Goal: Information Seeking & Learning: Compare options

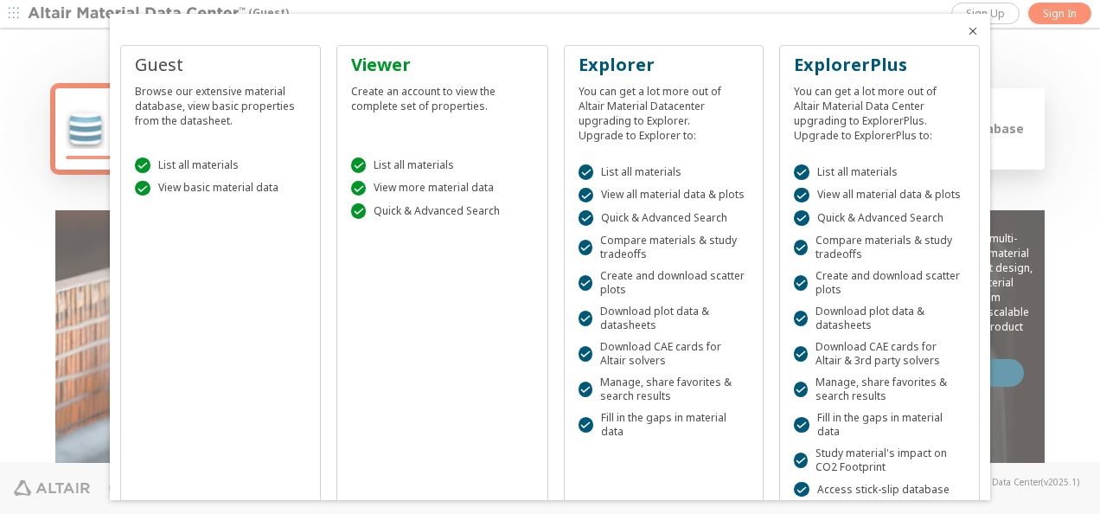
click at [71, 189] on div at bounding box center [550, 257] width 1100 height 514
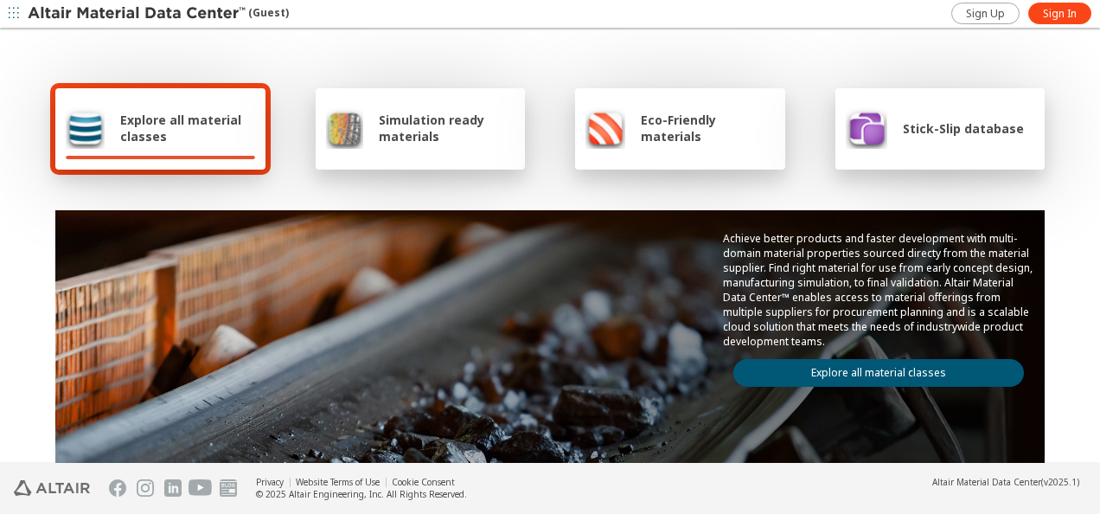
click at [163, 141] on span "Explore all material classes" at bounding box center [187, 128] width 135 height 33
click at [185, 105] on div "Explore all material classes" at bounding box center [160, 128] width 210 height 81
click at [790, 363] on link "Explore all material classes" at bounding box center [878, 373] width 291 height 28
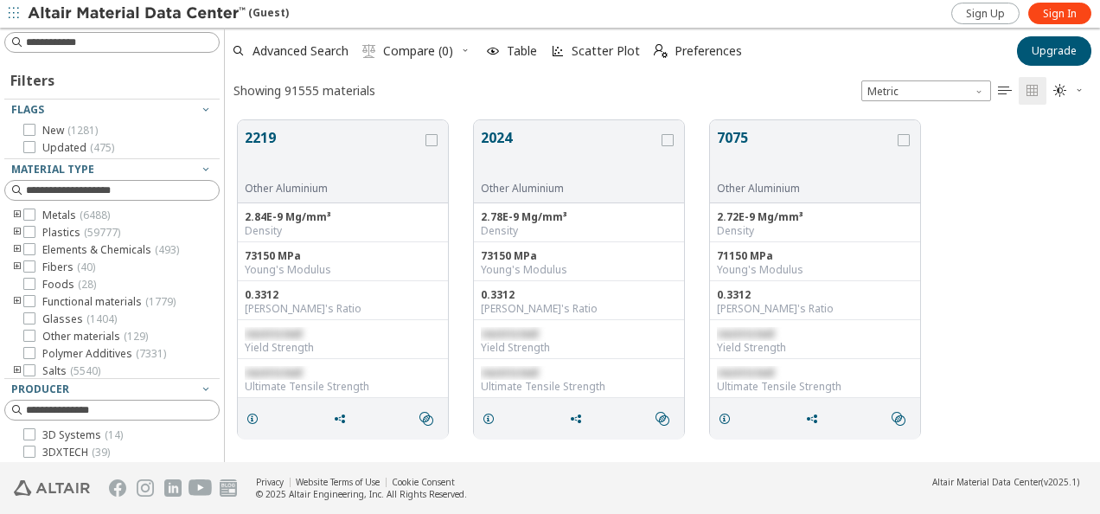
scroll to position [342, 861]
click at [1067, 9] on span "Sign In" at bounding box center [1060, 14] width 34 height 14
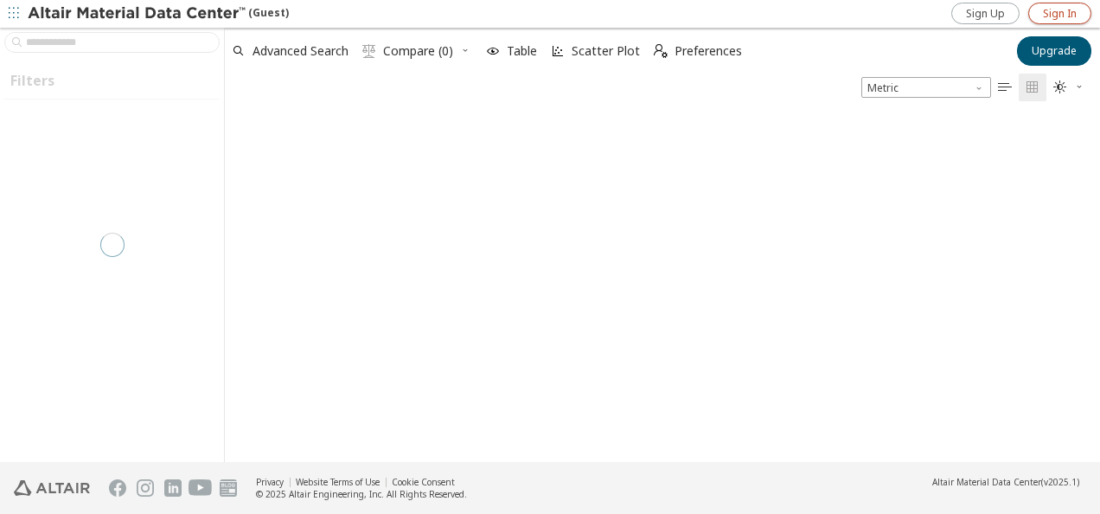
click at [1058, 10] on span "Sign In" at bounding box center [1060, 14] width 34 height 14
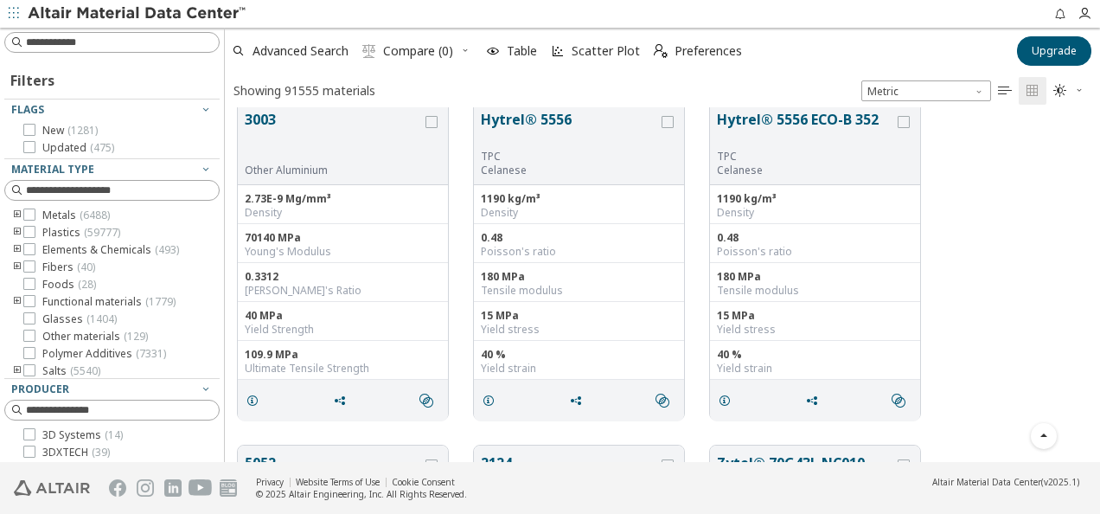
scroll to position [362, 0]
click at [14, 214] on icon "toogle group" at bounding box center [17, 215] width 12 height 14
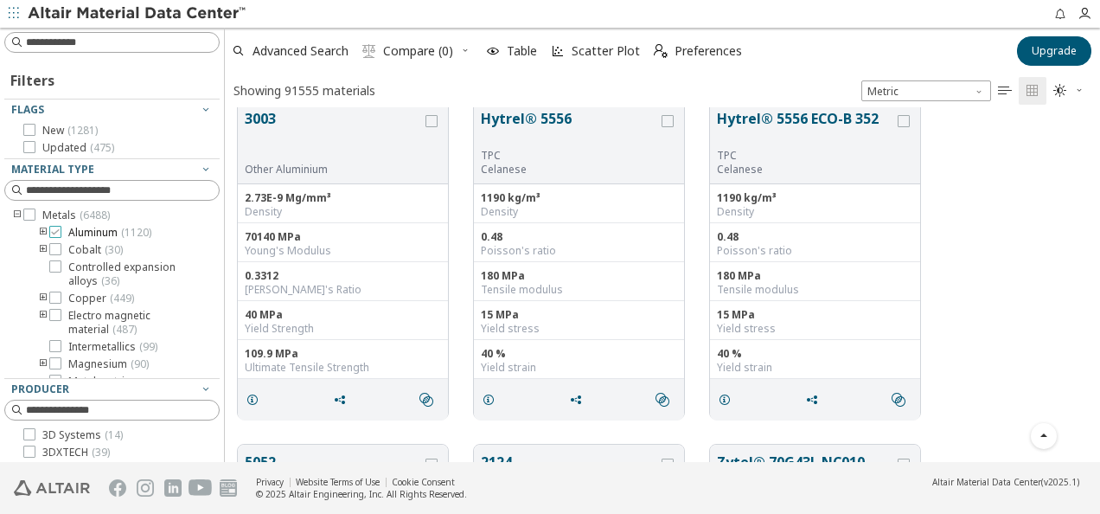
click at [80, 235] on span "Aluminum ( 1120 )" at bounding box center [109, 233] width 83 height 14
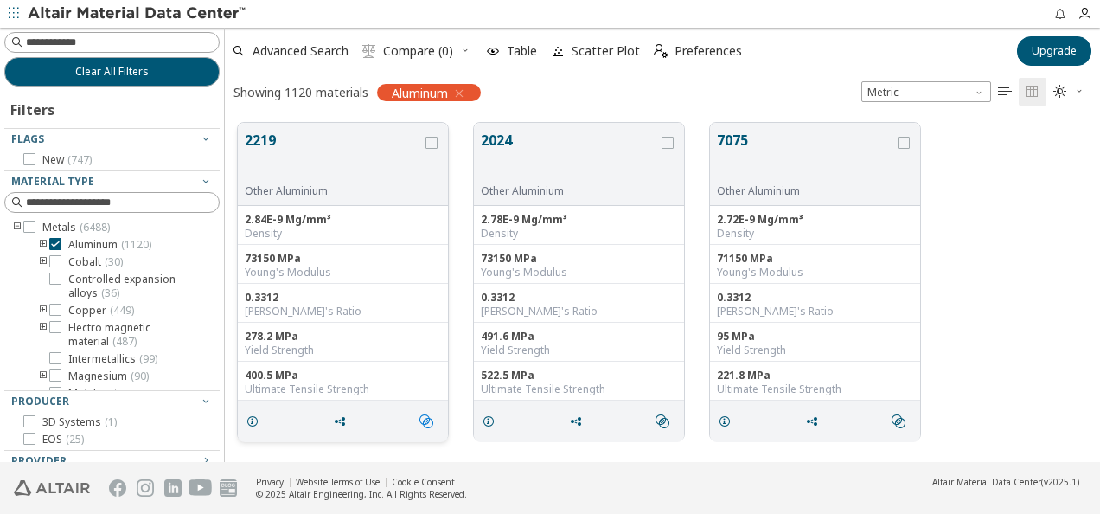
click at [421, 422] on icon "" at bounding box center [426, 421] width 14 height 14
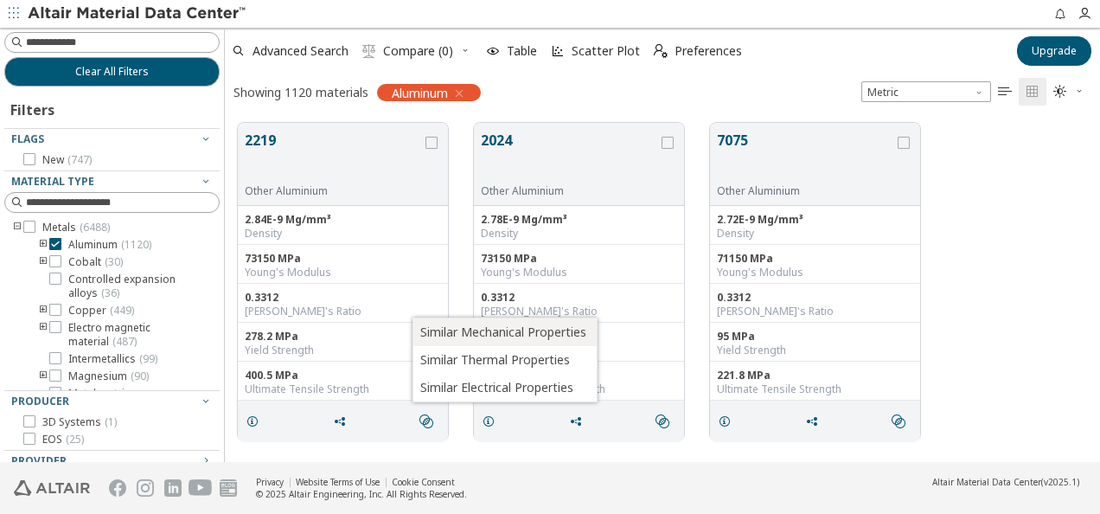
click at [491, 329] on span "Similar Mechanical Properties" at bounding box center [503, 332] width 166 height 28
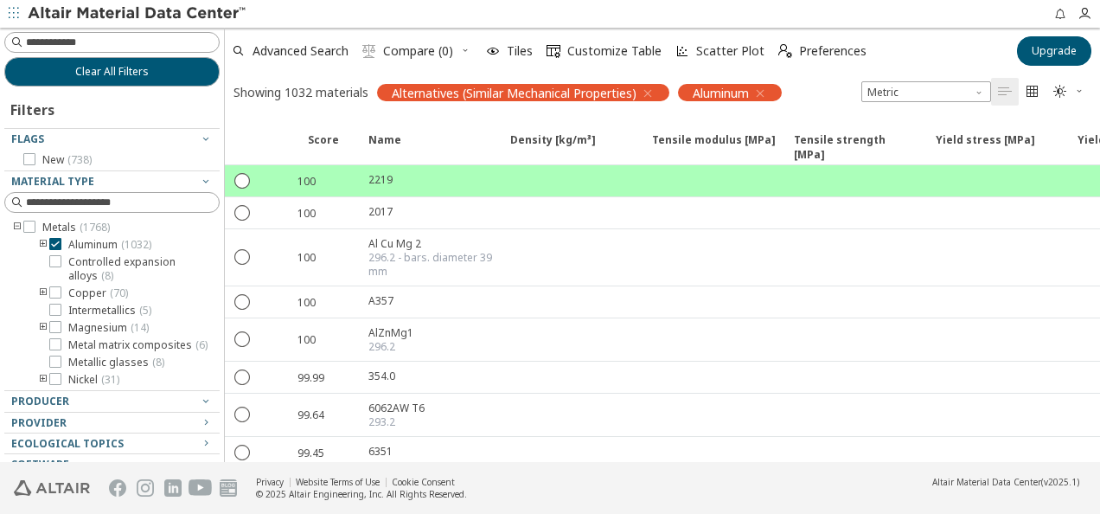
click at [42, 242] on icon "toogle group" at bounding box center [43, 245] width 12 height 14
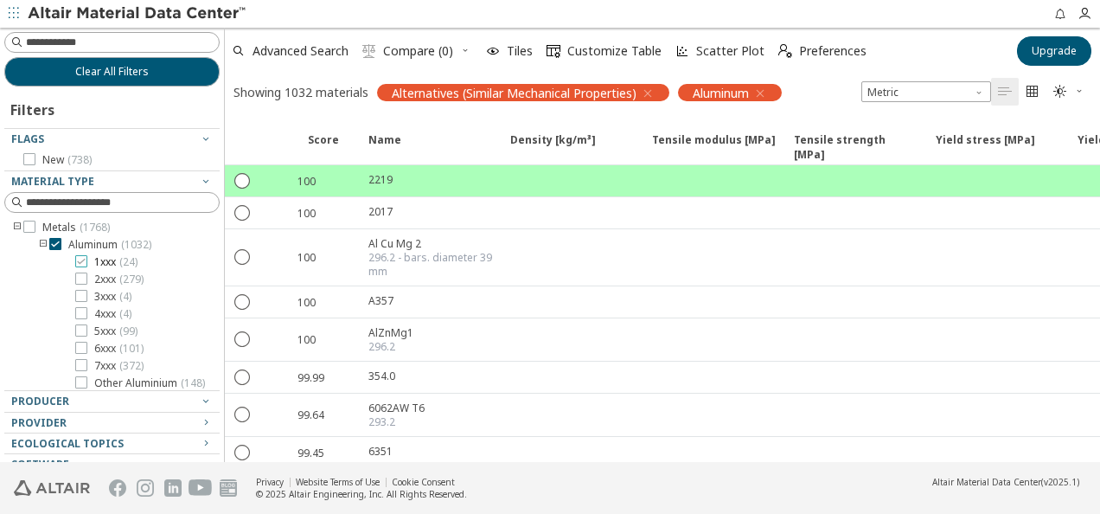
click at [107, 265] on span "1xxx ( 24 )" at bounding box center [115, 262] width 43 height 14
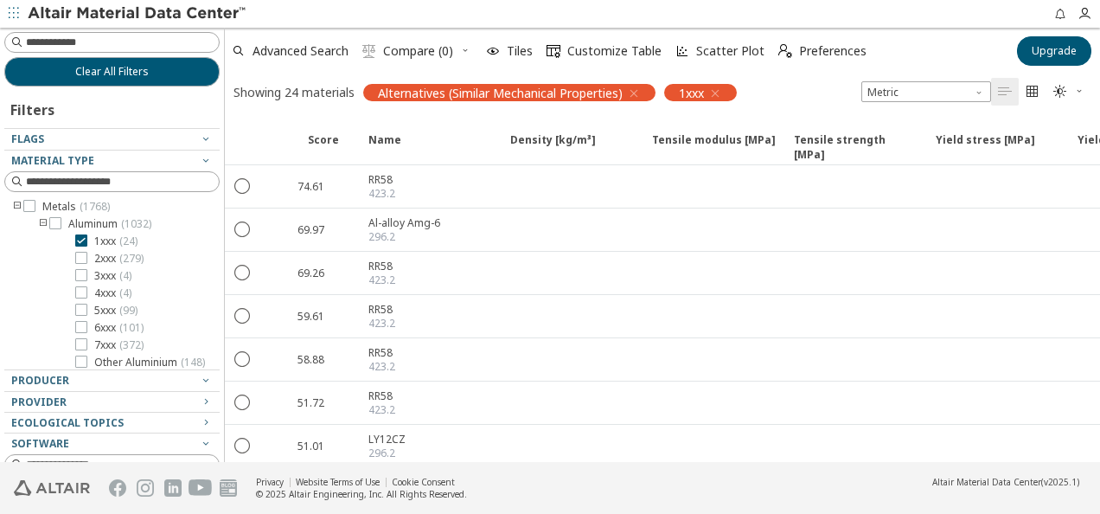
click at [40, 223] on icon "toogle group" at bounding box center [43, 224] width 12 height 14
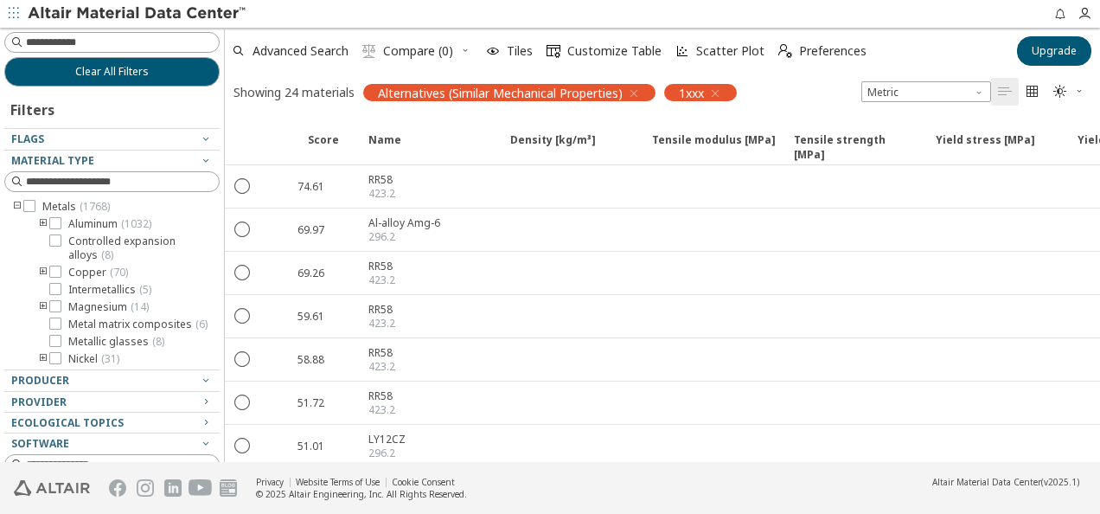
click at [43, 225] on icon "toogle group" at bounding box center [43, 224] width 12 height 14
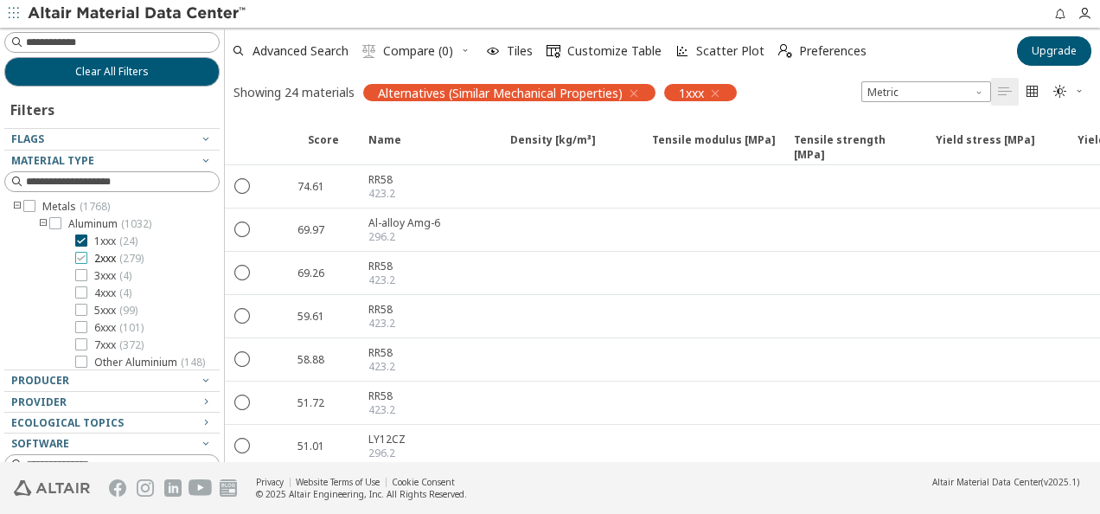
click at [107, 263] on span "2xxx ( 279 )" at bounding box center [118, 259] width 49 height 14
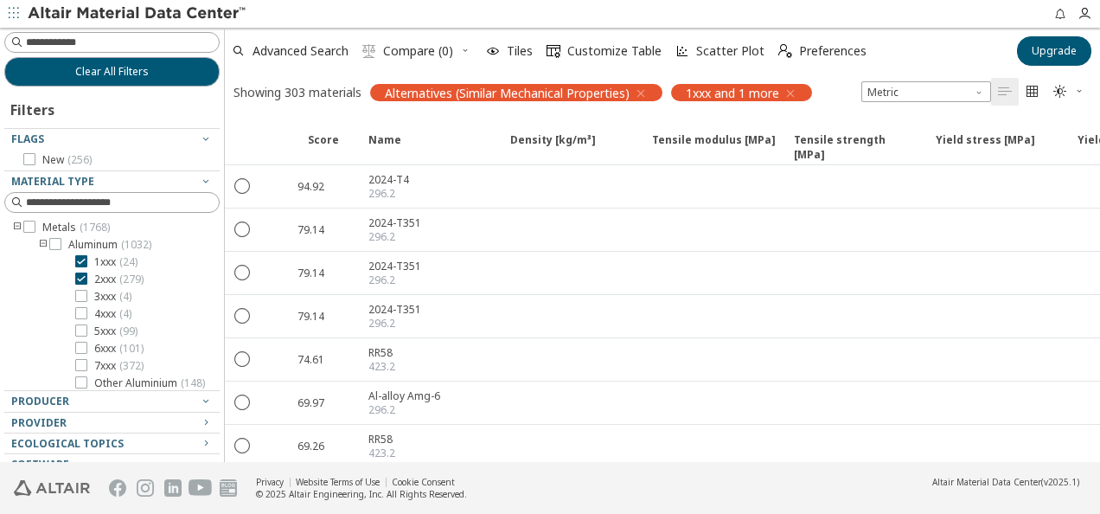
click at [412, 52] on span "Compare (0)" at bounding box center [418, 51] width 70 height 12
drag, startPoint x: 641, startPoint y: 80, endPoint x: 641, endPoint y: 93, distance: 13.0
click at [641, 81] on div "Showing 303 materials Alternatives (Similar Mechanical Properties) 1xxx and 1 m…" at bounding box center [523, 92] width 596 height 36
click at [641, 93] on icon "button" at bounding box center [641, 93] width 14 height 14
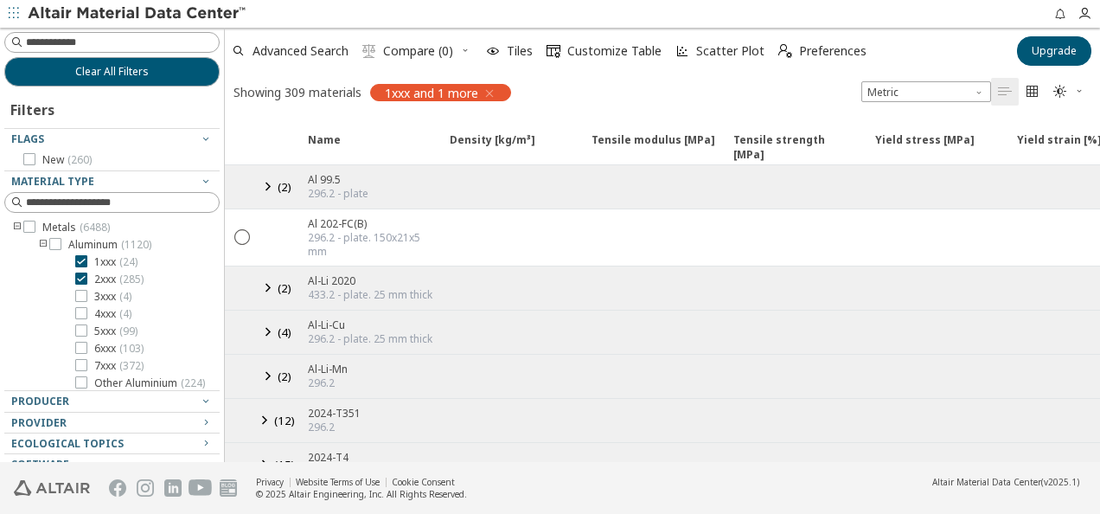
click at [489, 93] on icon "button" at bounding box center [490, 93] width 14 height 14
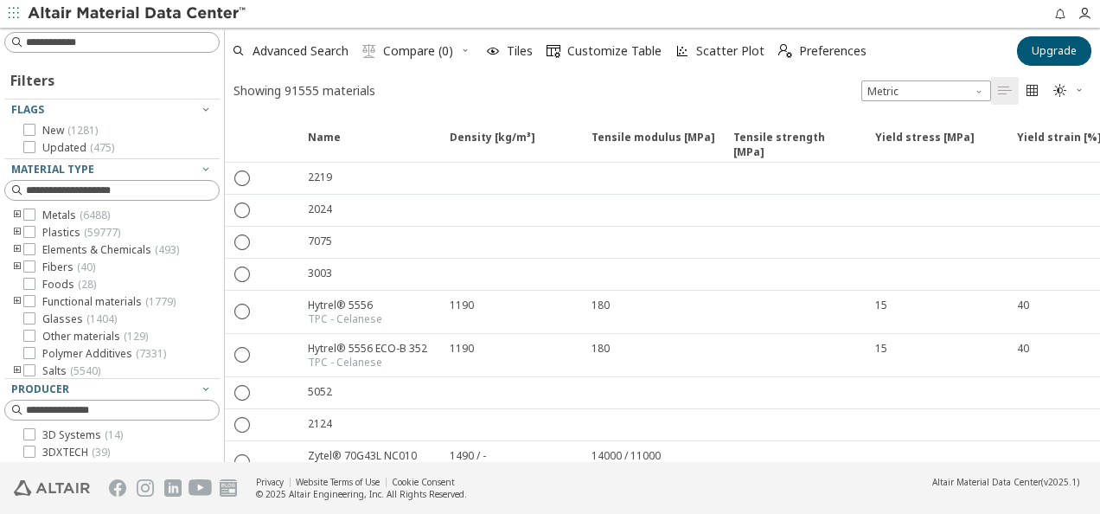
click at [17, 214] on icon "toogle group" at bounding box center [17, 215] width 12 height 14
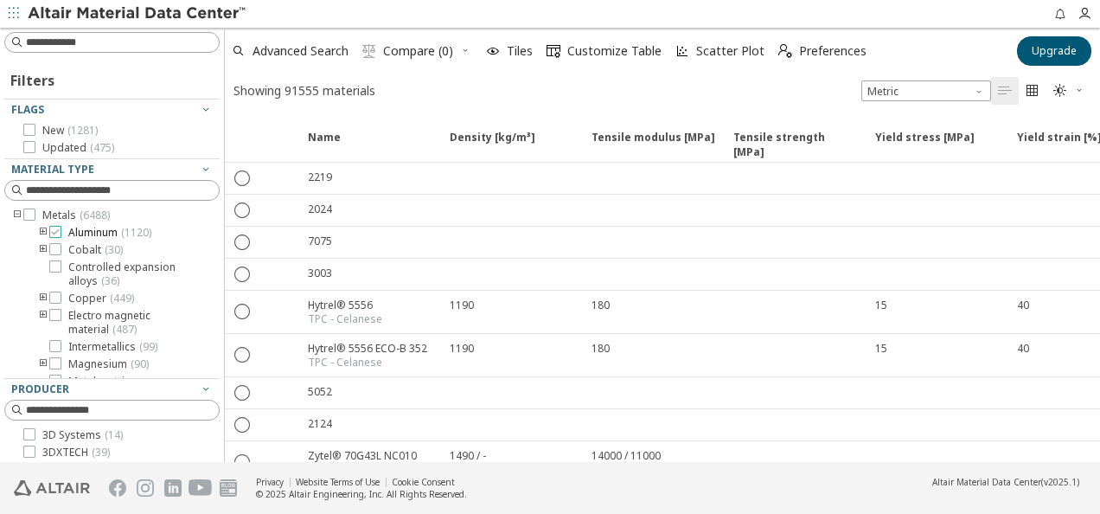
click at [85, 233] on span "Aluminum ( 1120 )" at bounding box center [109, 233] width 83 height 14
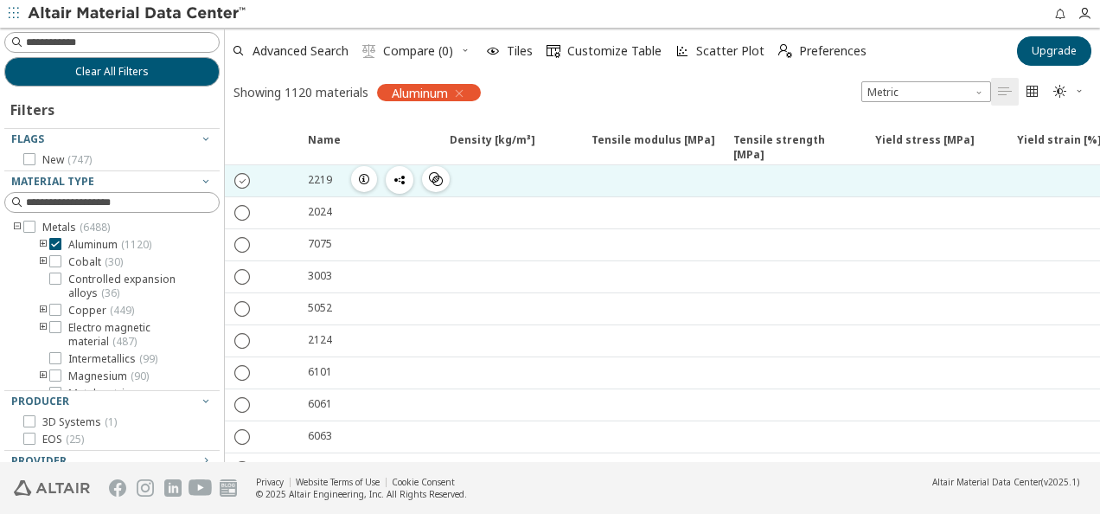
click at [240, 180] on icon "" at bounding box center [243, 180] width 16 height 16
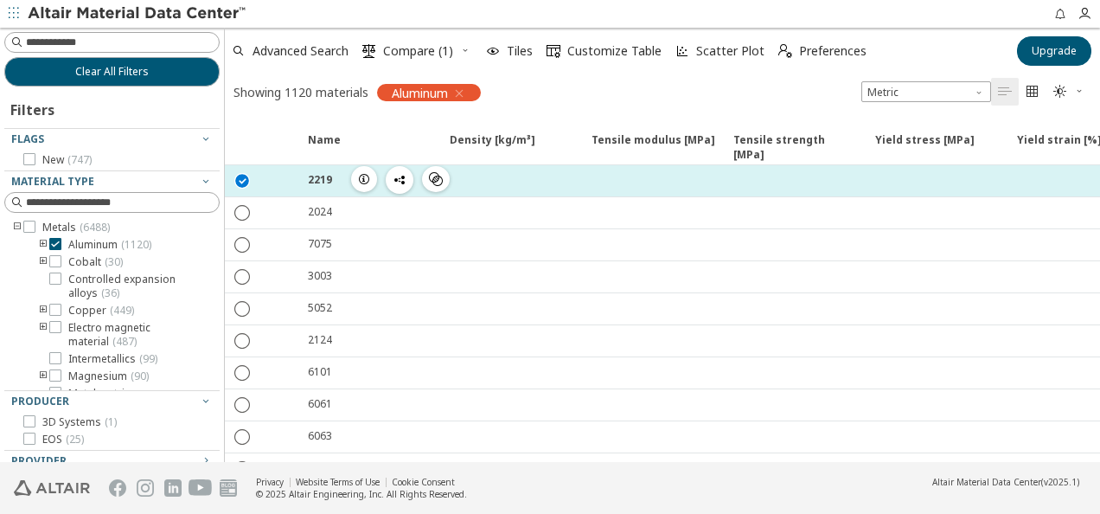
click at [365, 180] on icon "button" at bounding box center [364, 179] width 14 height 14
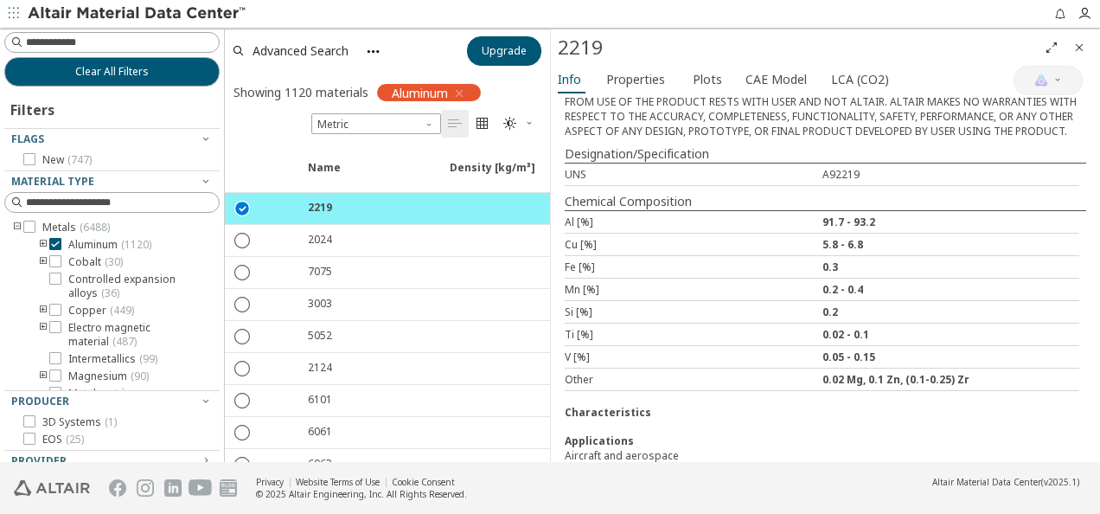
scroll to position [540, 0]
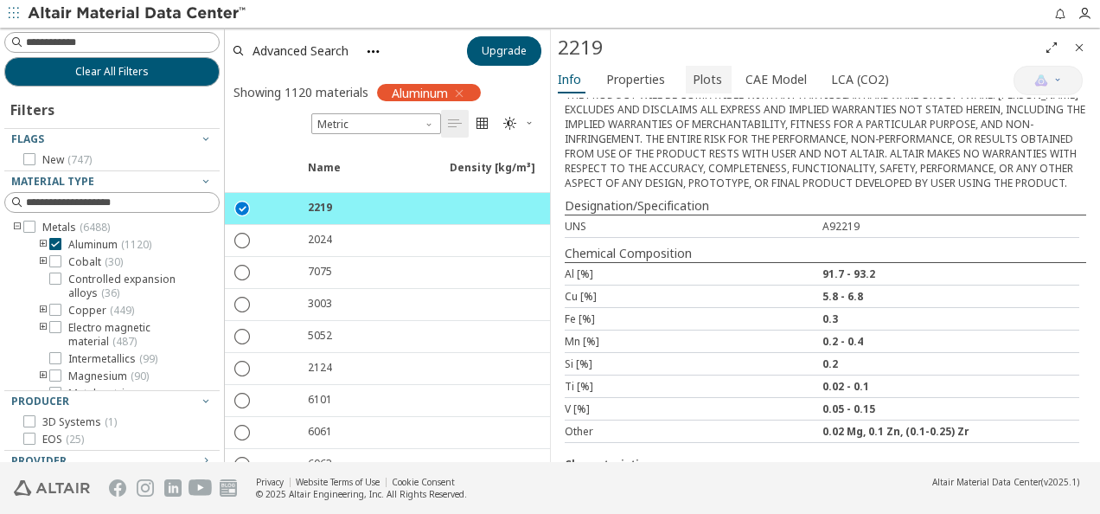
click at [693, 74] on span "Plots" at bounding box center [707, 80] width 29 height 28
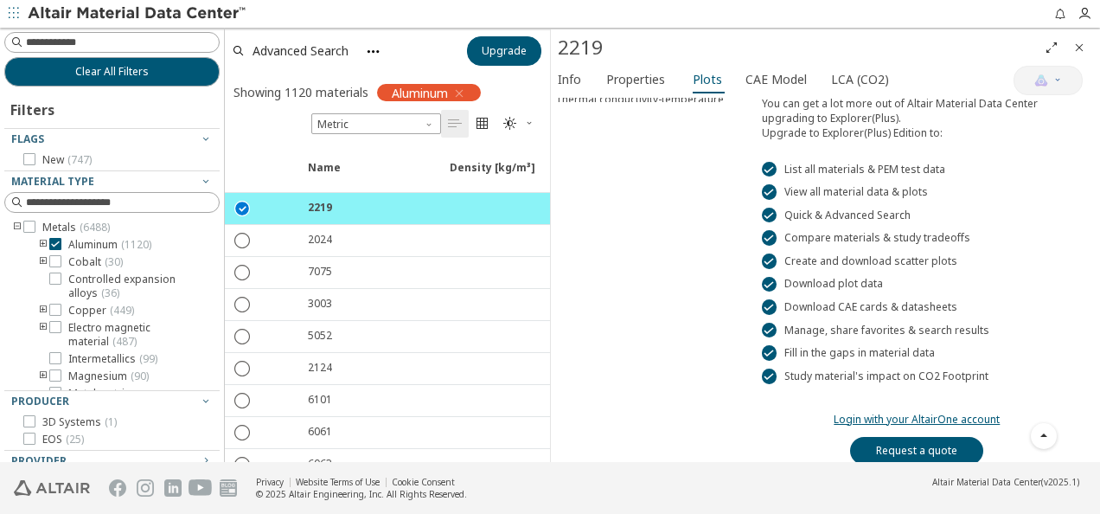
scroll to position [0, 0]
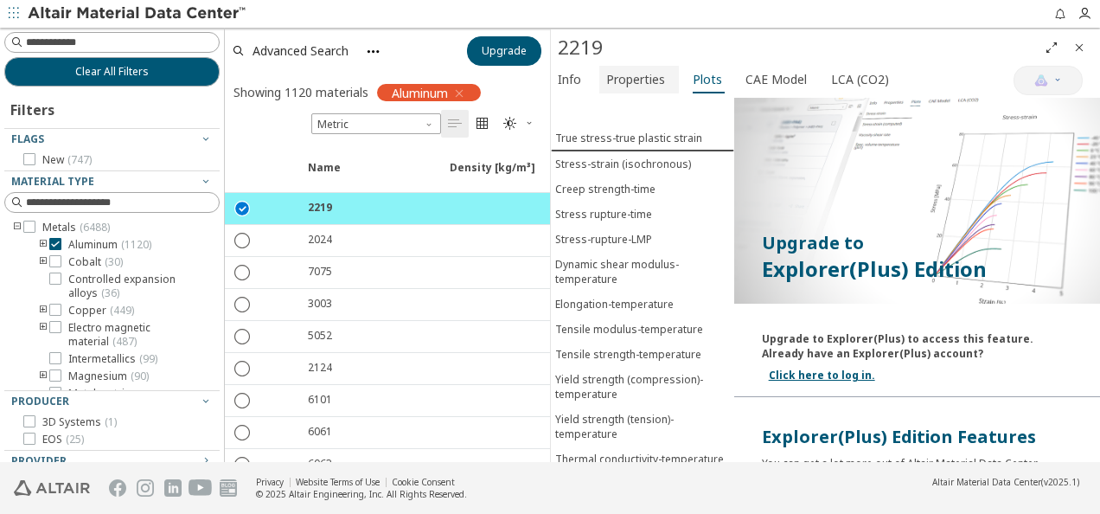
click at [631, 85] on span "Properties" at bounding box center [635, 80] width 59 height 28
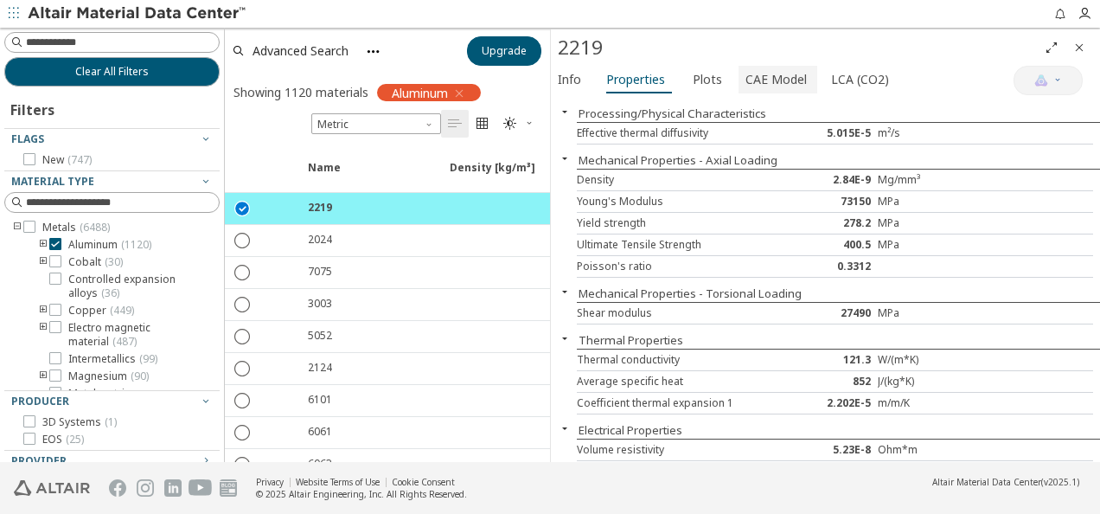
click at [757, 69] on span "CAE Model" at bounding box center [775, 80] width 61 height 28
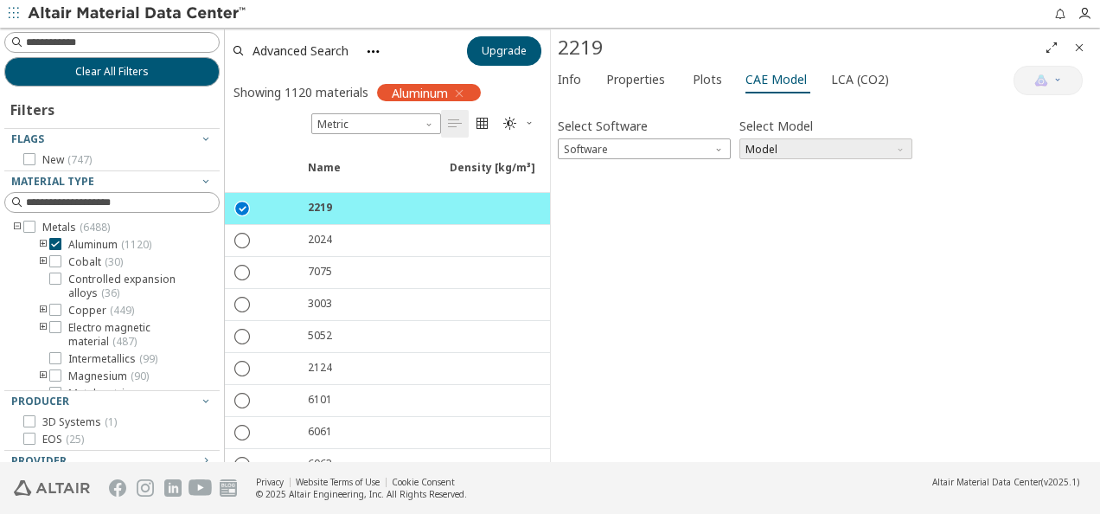
click at [789, 142] on span "Model" at bounding box center [825, 148] width 173 height 21
click at [641, 150] on span "Software" at bounding box center [644, 148] width 173 height 21
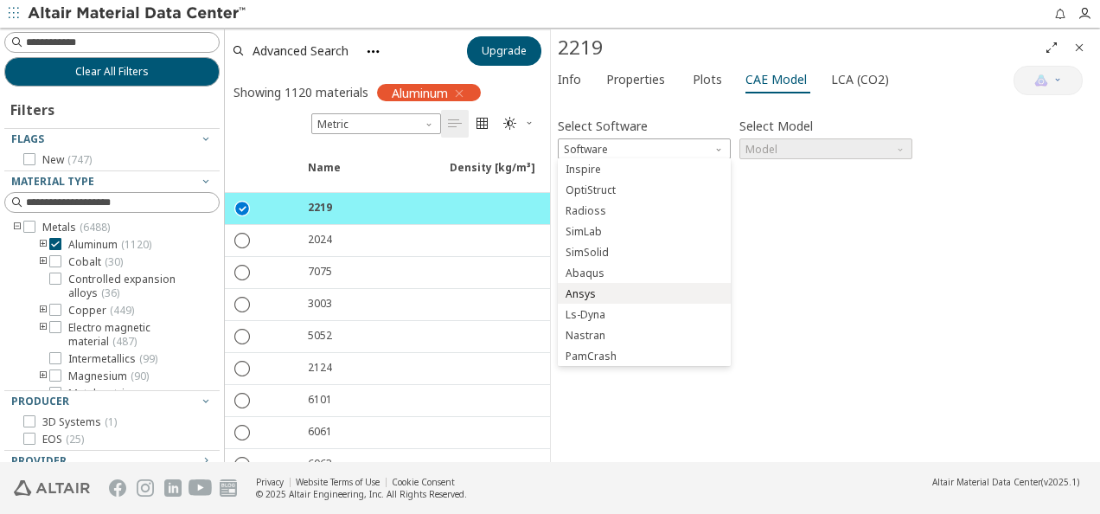
click at [605, 286] on button "Ansys" at bounding box center [644, 293] width 173 height 21
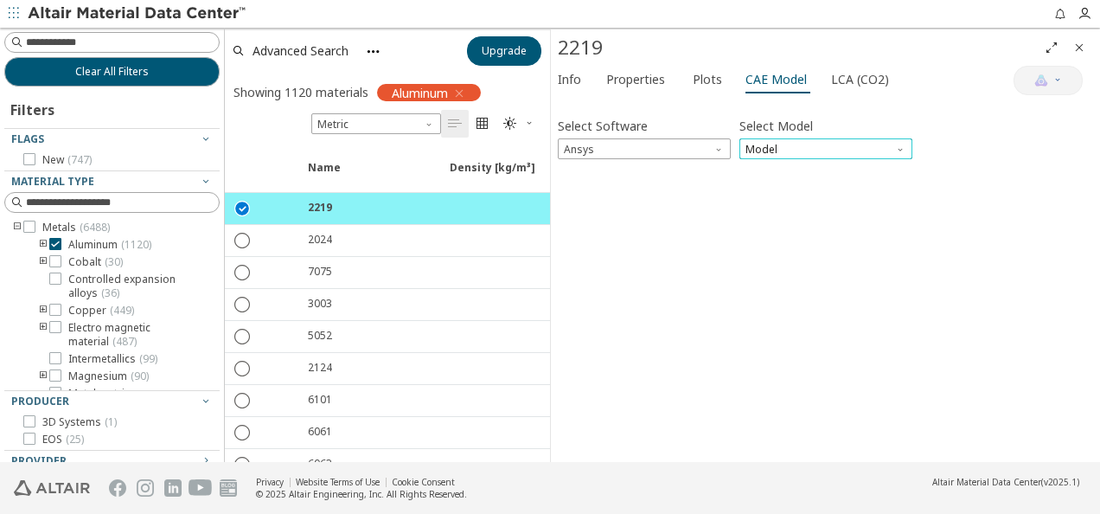
click at [813, 140] on span "Model" at bounding box center [825, 148] width 173 height 21
click at [709, 73] on span "Plots" at bounding box center [707, 80] width 29 height 28
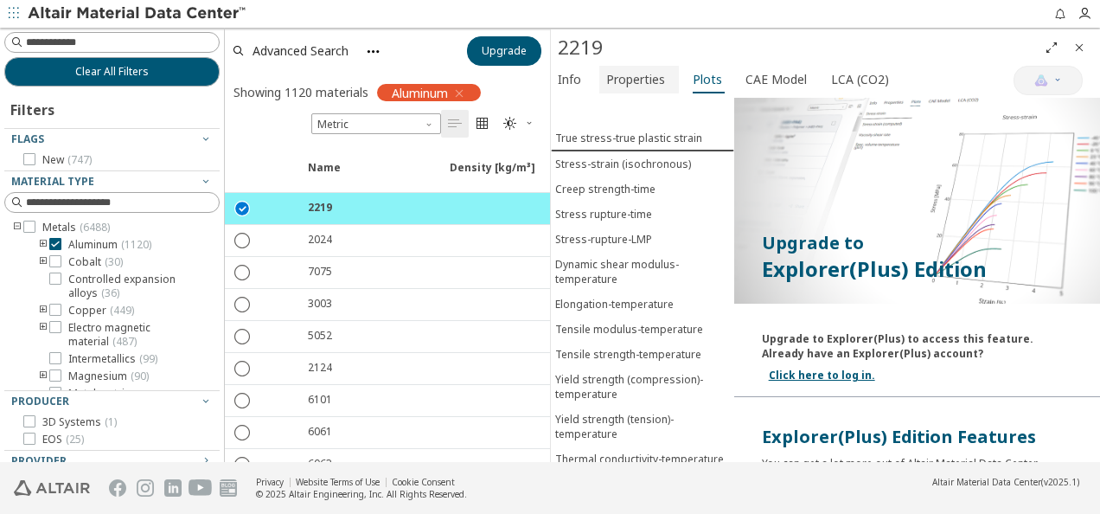
click at [632, 71] on span "Properties" at bounding box center [635, 80] width 59 height 28
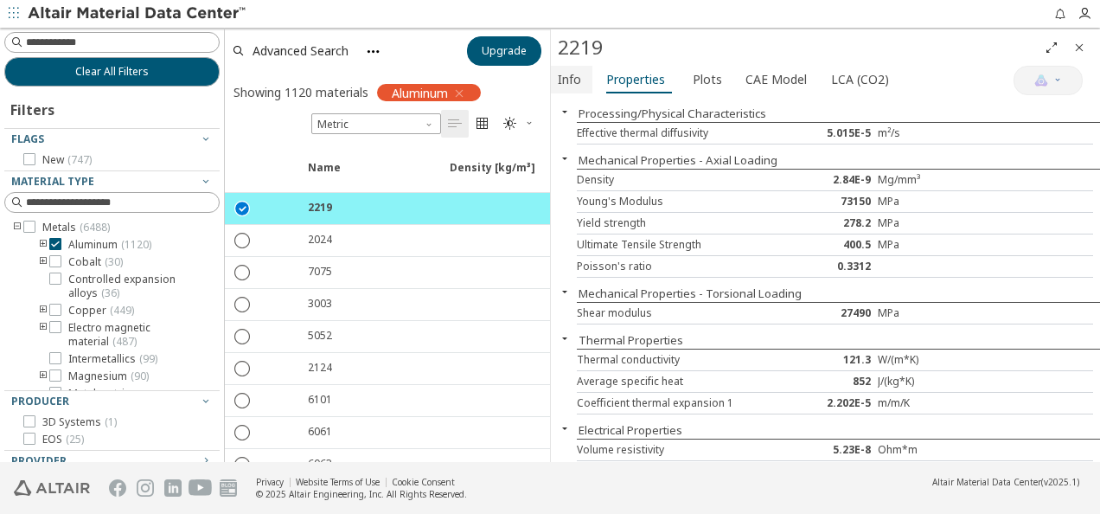
click at [578, 74] on span "Info" at bounding box center [569, 80] width 23 height 28
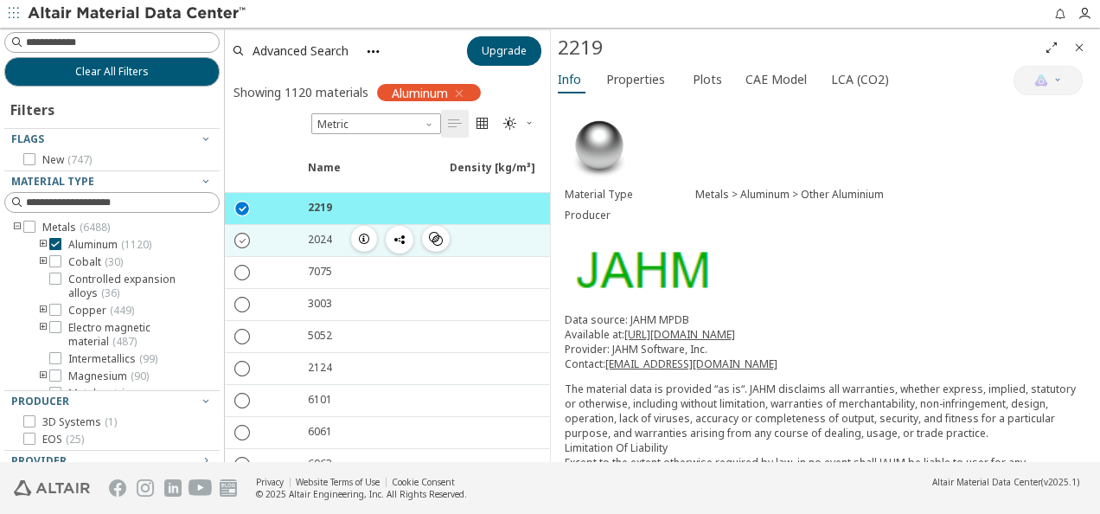
click at [237, 244] on icon "" at bounding box center [243, 240] width 16 height 16
click at [240, 236] on icon "" at bounding box center [243, 240] width 16 height 16
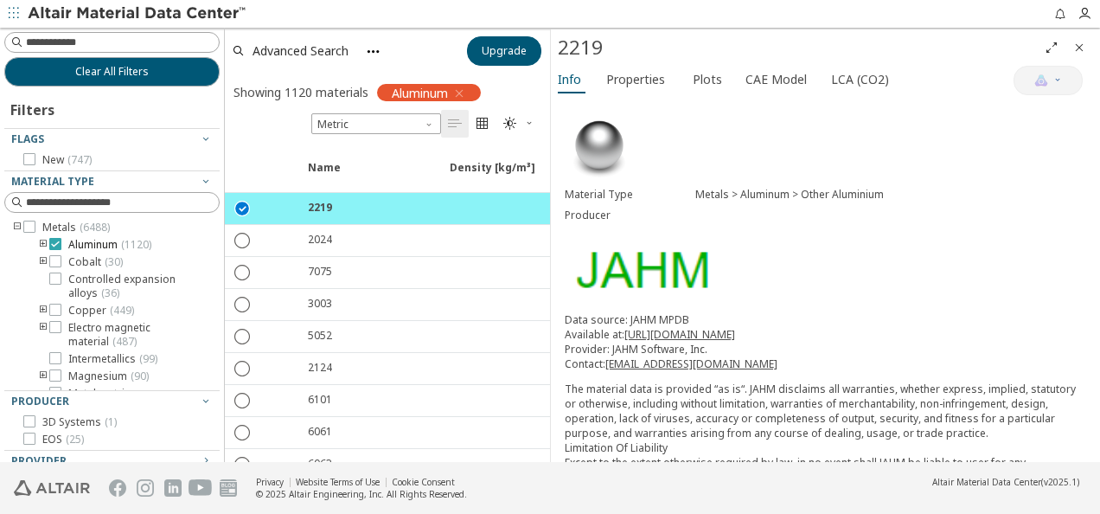
click at [88, 246] on span "Aluminum ( 1120 )" at bounding box center [109, 245] width 83 height 14
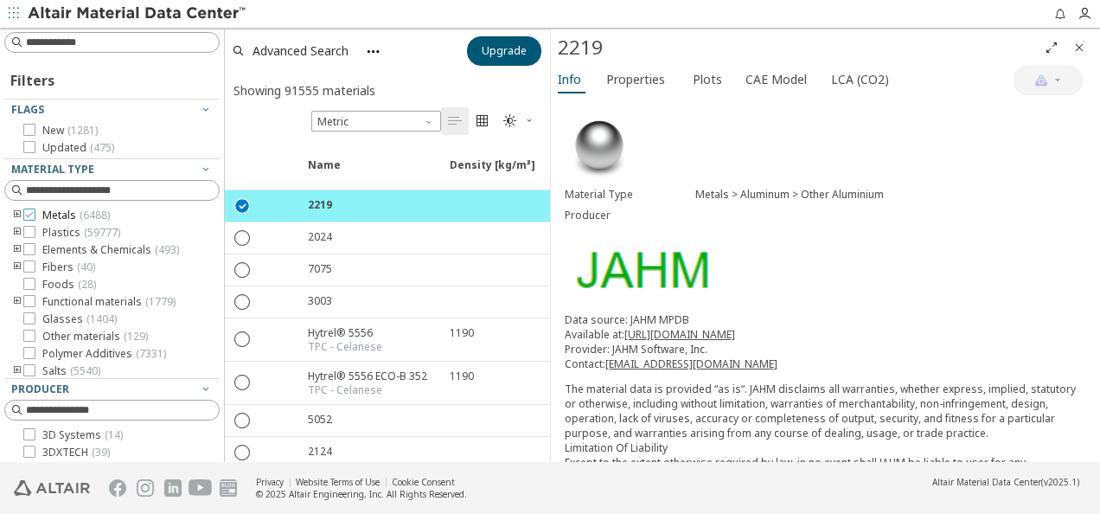
click at [54, 210] on span "Metals ( 6488 )" at bounding box center [75, 215] width 67 height 14
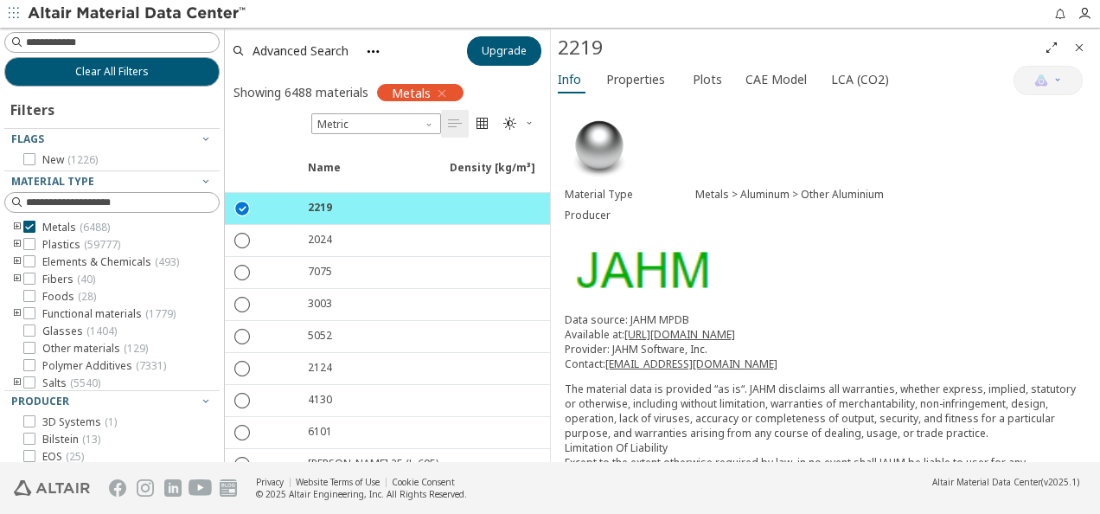
click at [444, 95] on icon "button" at bounding box center [442, 93] width 14 height 14
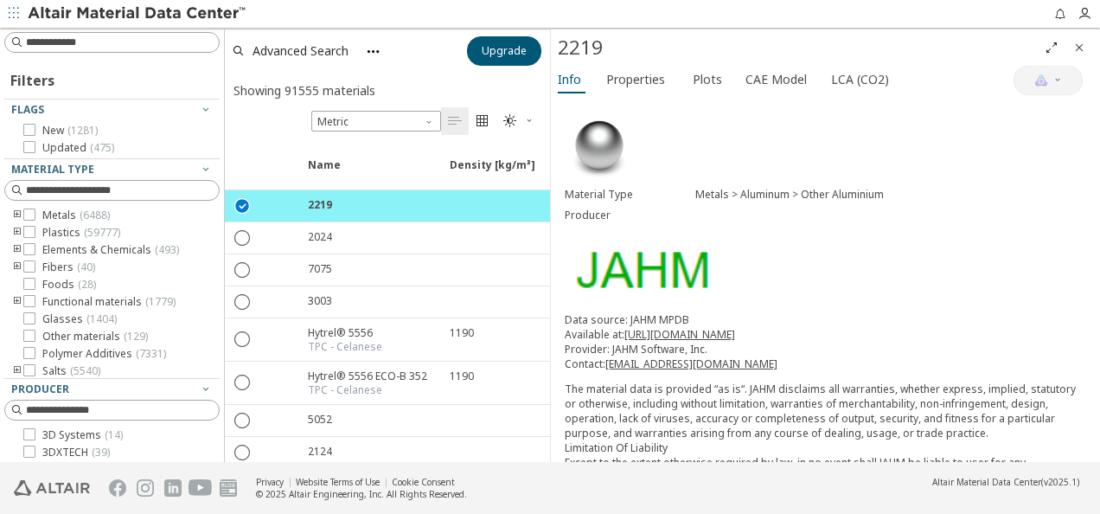
click at [71, 154] on div at bounding box center [107, 154] width 207 height 9
click at [66, 235] on span "Plastics ( 59777 )" at bounding box center [81, 233] width 78 height 14
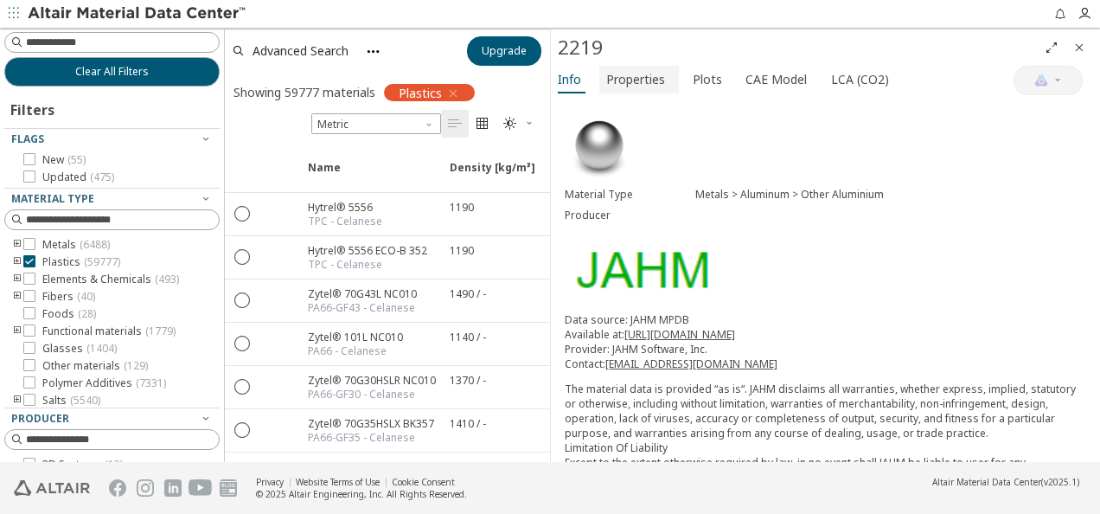
click at [655, 77] on span "Properties" at bounding box center [635, 80] width 59 height 28
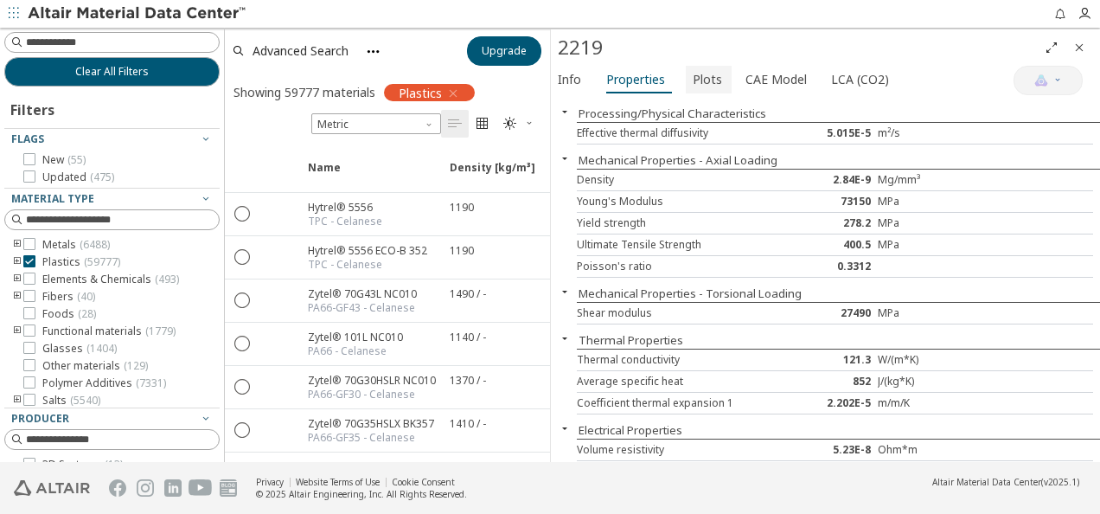
click at [686, 88] on button "Plots" at bounding box center [709, 80] width 46 height 28
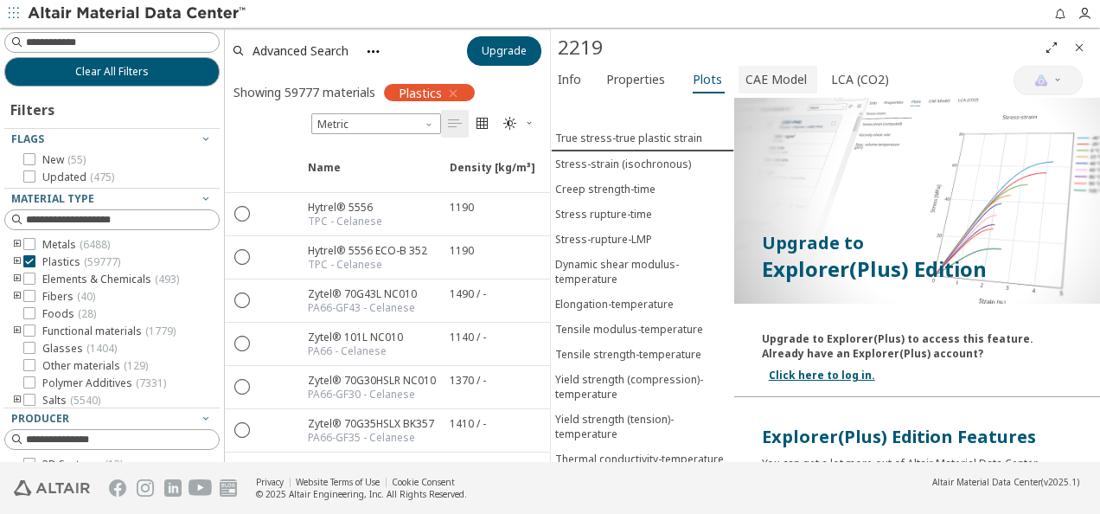
click at [746, 89] on span "CAE Model" at bounding box center [775, 80] width 61 height 28
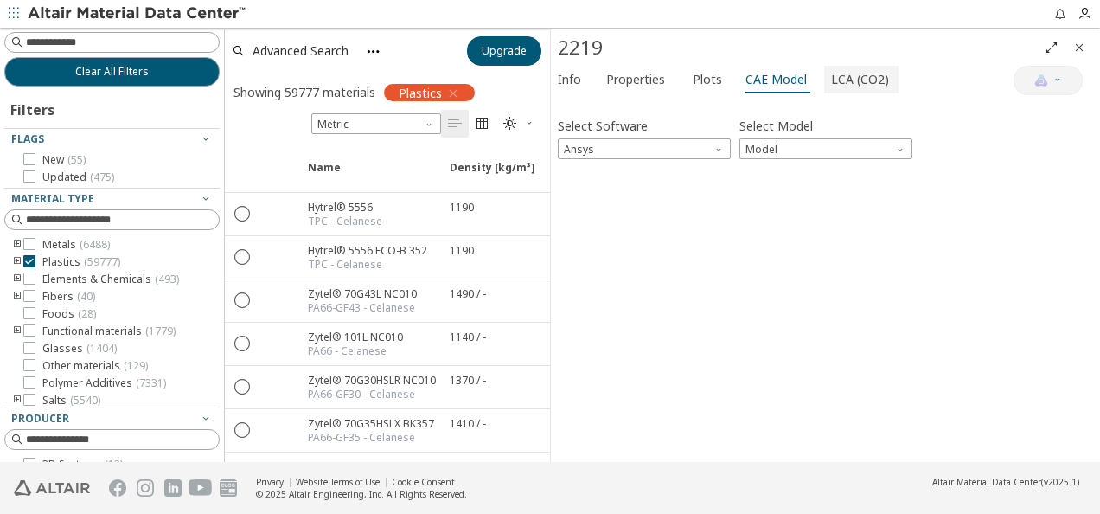
click at [841, 90] on span "LCA (CO2)" at bounding box center [860, 80] width 58 height 28
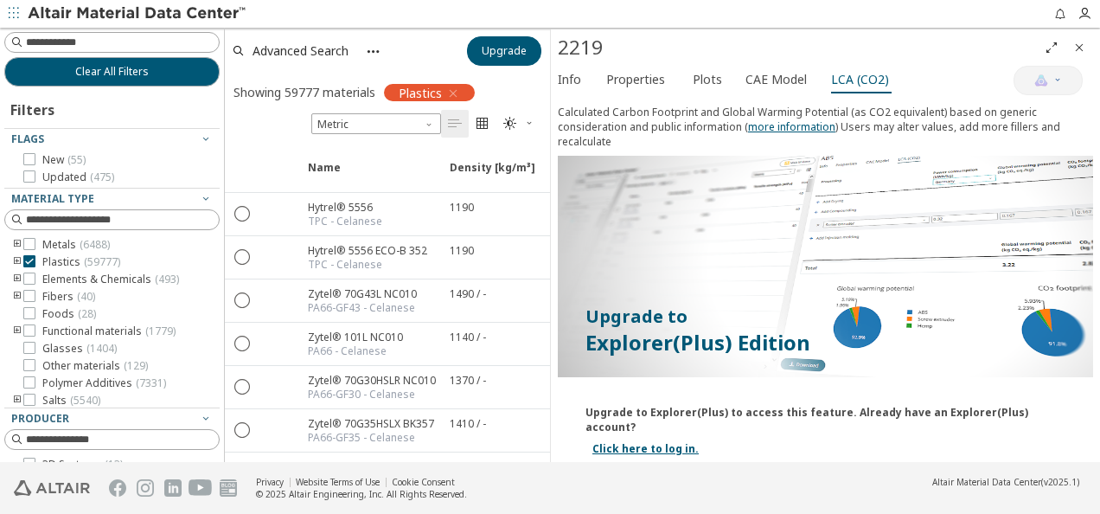
click at [368, 52] on icon "button" at bounding box center [373, 51] width 15 height 15
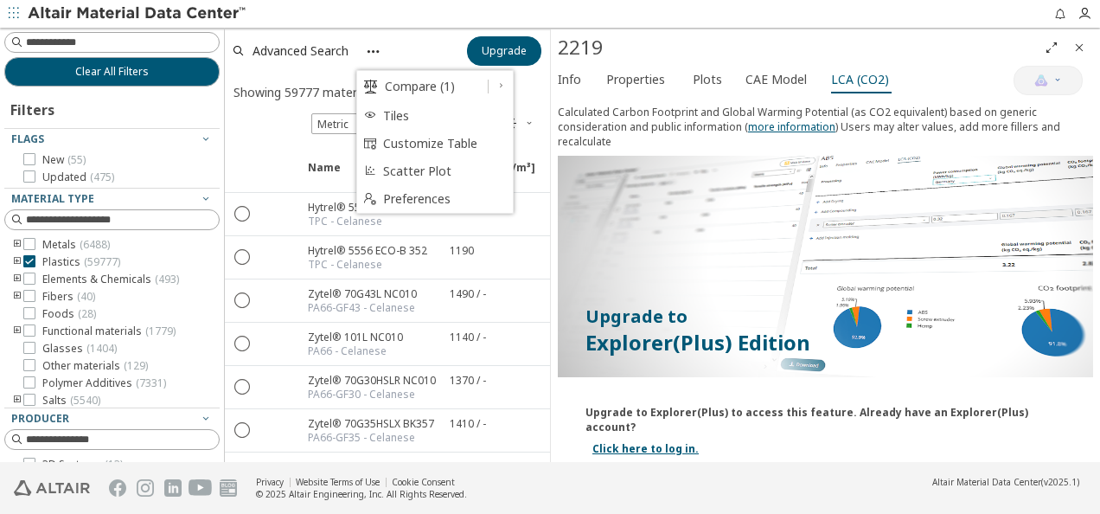
click at [400, 82] on span "Compare (1)" at bounding box center [431, 86] width 93 height 31
